Goal: Transaction & Acquisition: Book appointment/travel/reservation

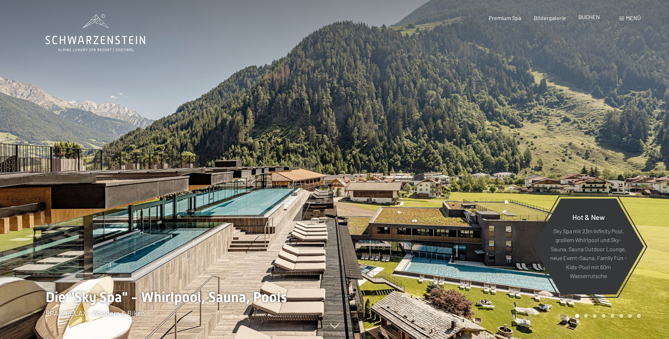
click at [592, 17] on span "BUCHEN" at bounding box center [589, 16] width 22 height 7
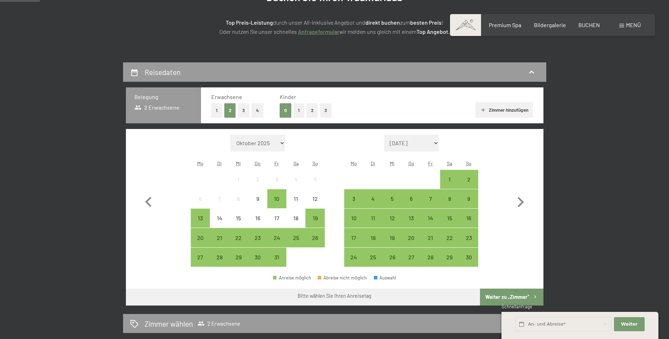
scroll to position [141, 0]
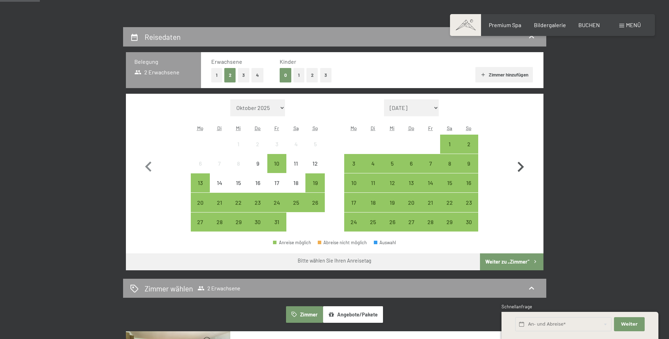
click at [522, 166] on icon "button" at bounding box center [521, 167] width 6 height 10
select select "2025-11-01"
select select "2025-12-01"
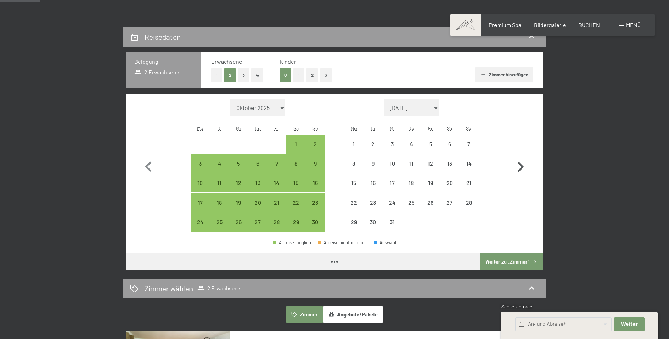
select select "2025-11-01"
select select "2025-12-01"
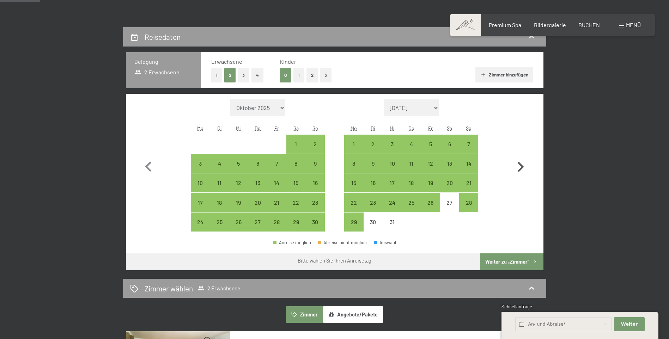
click at [523, 166] on icon "button" at bounding box center [521, 167] width 6 height 10
select select "2025-12-01"
select select "2026-01-01"
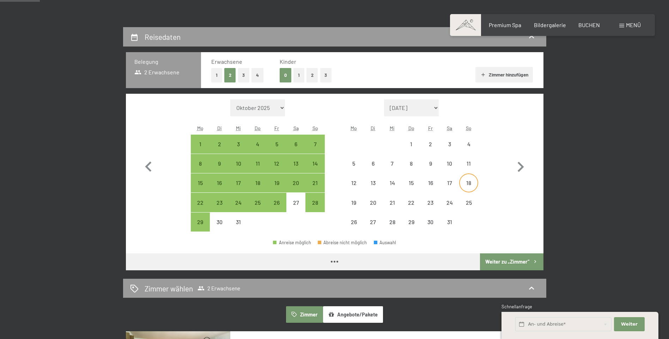
select select "2025-12-01"
select select "2026-01-01"
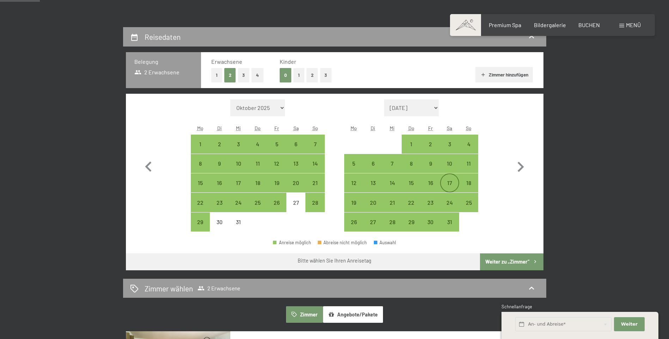
click at [450, 183] on div "17" at bounding box center [450, 189] width 18 height 18
select select "2025-12-01"
select select "2026-01-01"
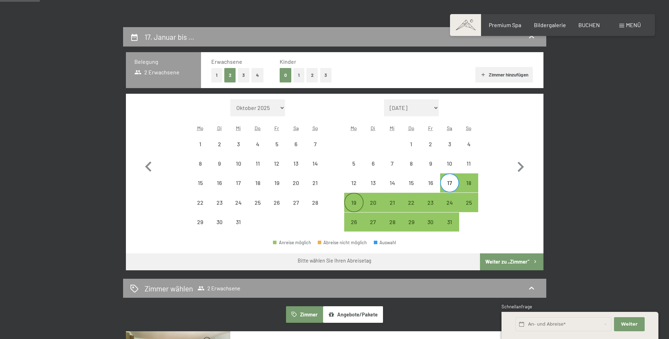
click at [350, 204] on div "19" at bounding box center [354, 209] width 18 height 18
select select "2025-12-01"
select select "2026-01-01"
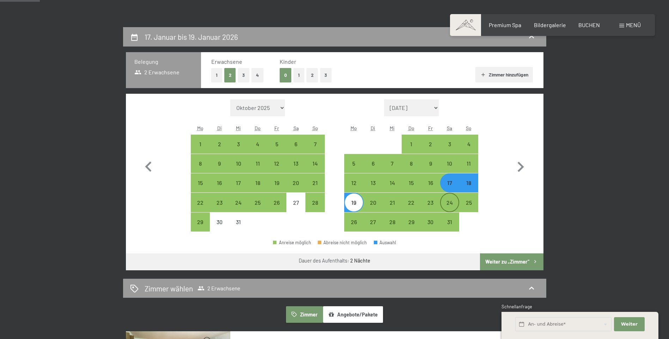
click at [445, 202] on div "24" at bounding box center [450, 209] width 18 height 18
select select "2025-12-01"
select select "2026-01-01"
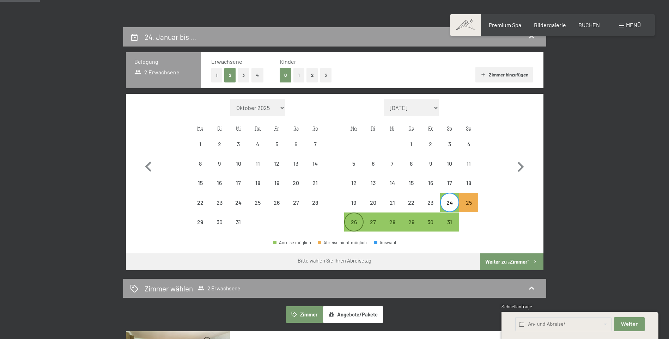
click at [352, 220] on div "26" at bounding box center [354, 228] width 18 height 18
select select "2025-12-01"
select select "2026-01-01"
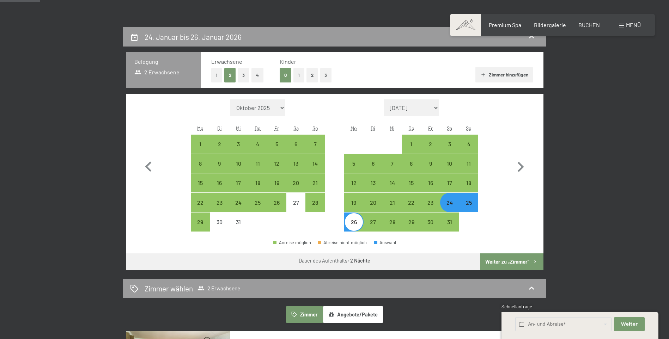
click at [505, 259] on button "Weiter zu „Zimmer“" at bounding box center [511, 262] width 63 height 17
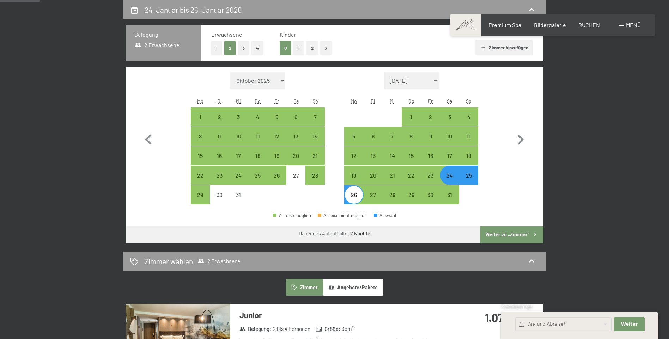
select select "2025-12-01"
select select "2026-01-01"
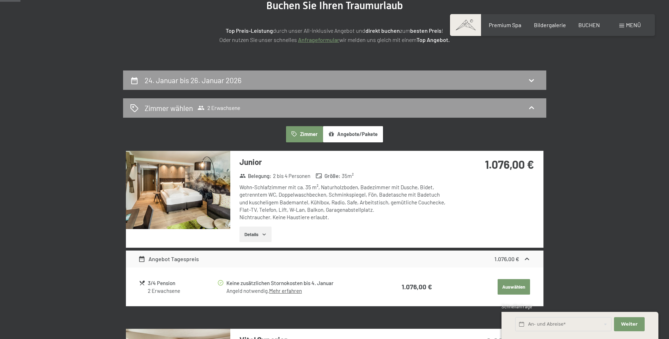
scroll to position [0, 0]
